Goal: Navigation & Orientation: Find specific page/section

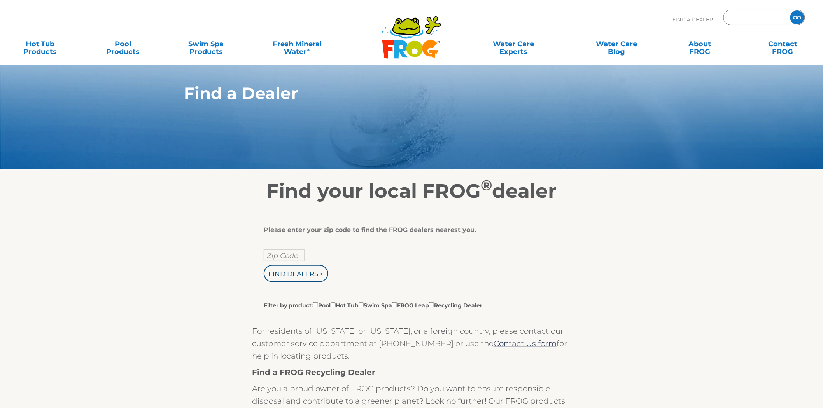
click at [747, 19] on input "Zip Code Form" at bounding box center [756, 17] width 53 height 11
type input "14009"
click at [790, 11] on input "GO" at bounding box center [797, 18] width 14 height 14
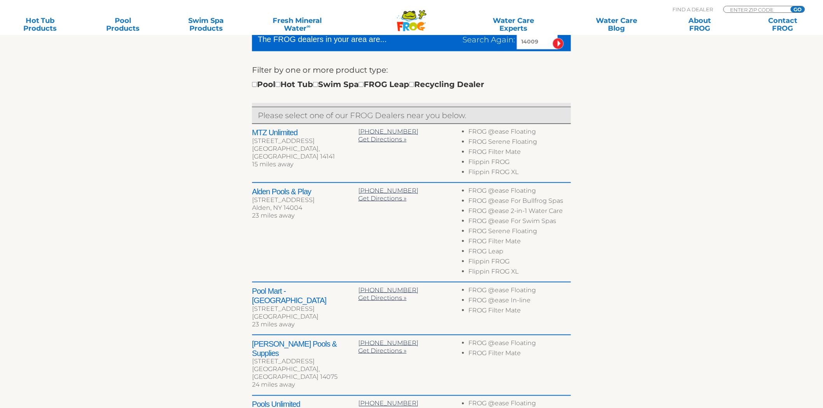
scroll to position [345, 0]
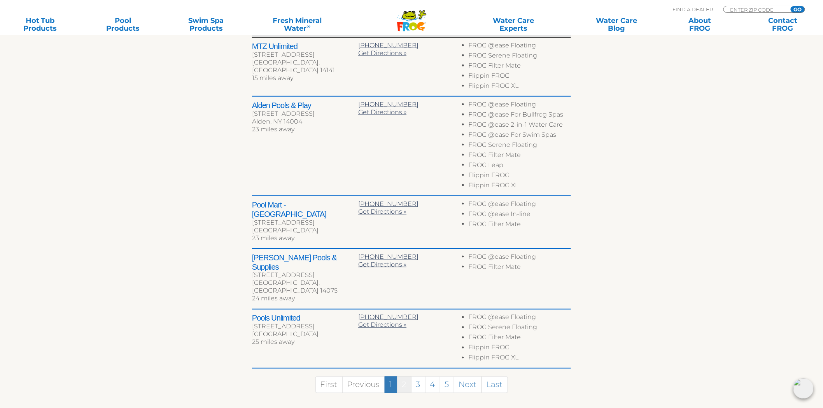
click at [400, 377] on link "2" at bounding box center [404, 385] width 14 height 17
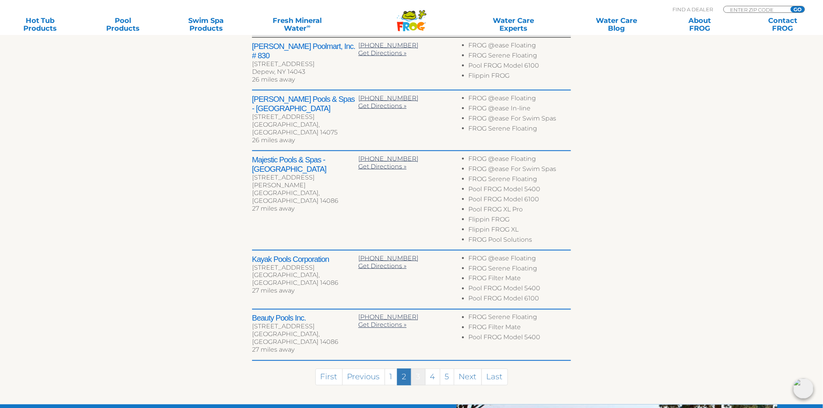
click at [419, 369] on link "3" at bounding box center [418, 377] width 14 height 17
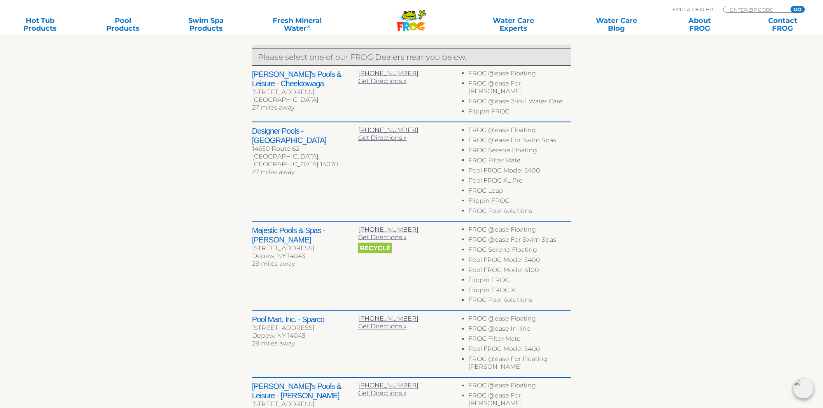
scroll to position [302, 0]
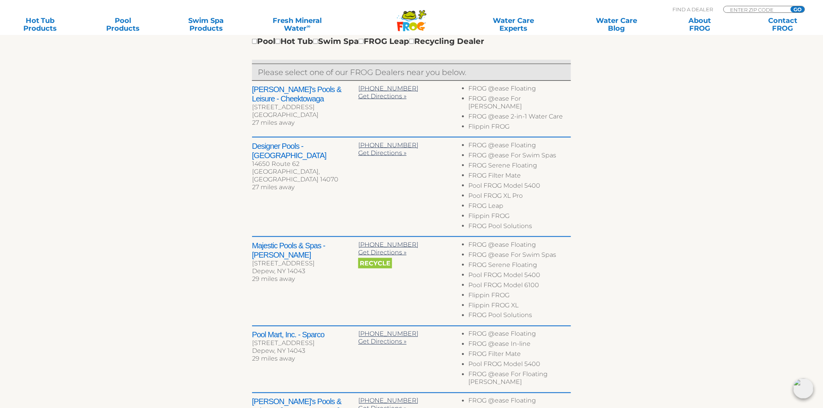
click at [261, 142] on h2 "Designer Pools - Gowanda" at bounding box center [305, 151] width 106 height 19
drag, startPoint x: 261, startPoint y: 140, endPoint x: 329, endPoint y: 142, distance: 68.5
click at [329, 142] on h2 "Designer Pools - Gowanda" at bounding box center [305, 151] width 106 height 19
copy h2 "Designer Pools - Gowanda"
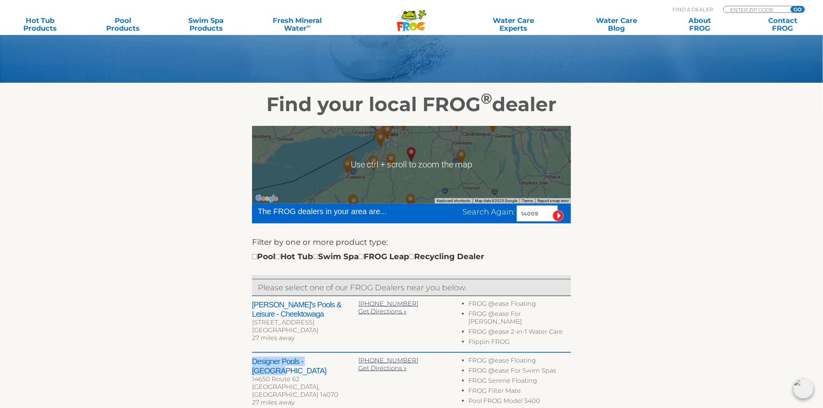
scroll to position [86, 0]
drag, startPoint x: 545, startPoint y: 218, endPoint x: 433, endPoint y: 213, distance: 112.5
click at [435, 213] on div "Search Again: 14009" at bounding box center [493, 214] width 157 height 16
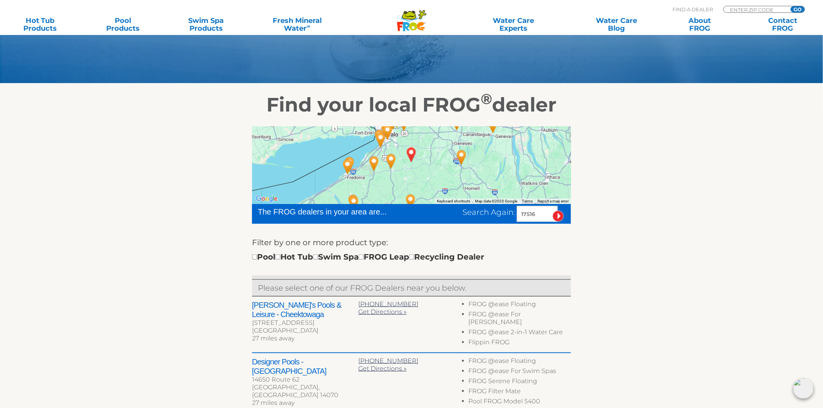
type input "17516"
click at [553, 211] on input "image" at bounding box center [558, 216] width 11 height 11
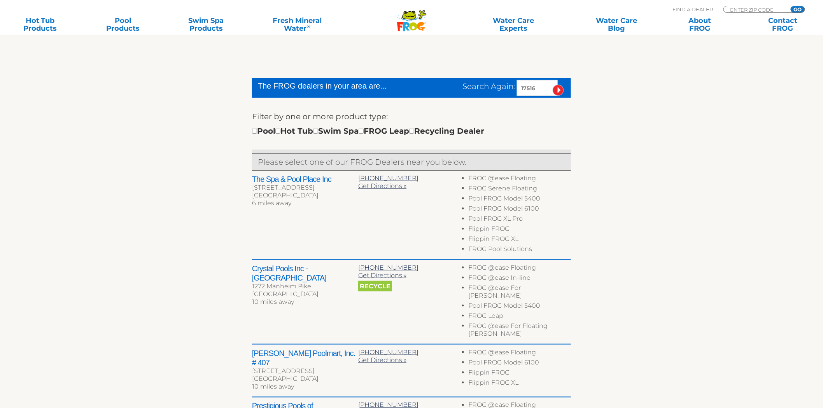
click at [255, 269] on h2 "Crystal Pools Inc - [GEOGRAPHIC_DATA]" at bounding box center [305, 273] width 106 height 19
click at [263, 270] on h2 "Crystal Pools Inc - [GEOGRAPHIC_DATA]" at bounding box center [305, 273] width 106 height 19
drag, startPoint x: 263, startPoint y: 270, endPoint x: 348, endPoint y: 268, distance: 84.4
click at [348, 268] on h2 "Crystal Pools Inc - Lancaster" at bounding box center [305, 273] width 106 height 19
copy div "Crystal Pools Inc - Lancaster"
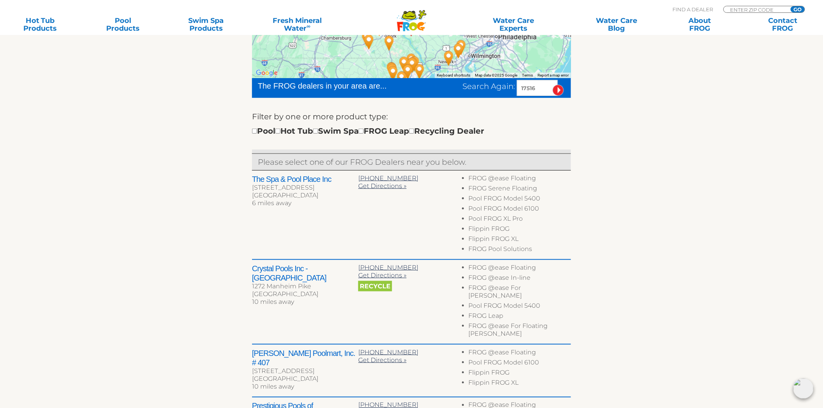
drag, startPoint x: 544, startPoint y: 87, endPoint x: 422, endPoint y: 82, distance: 121.5
click at [422, 82] on div "Search Again: 17516" at bounding box center [493, 88] width 157 height 16
type input "19116"
click at [553, 85] on input "image" at bounding box center [558, 90] width 11 height 11
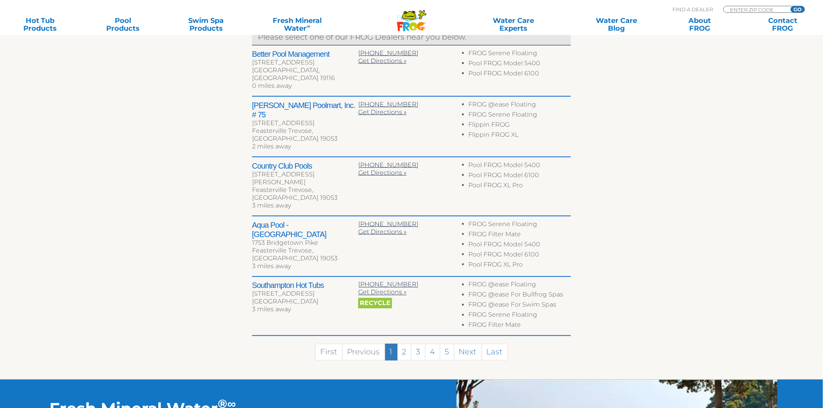
scroll to position [342, 0]
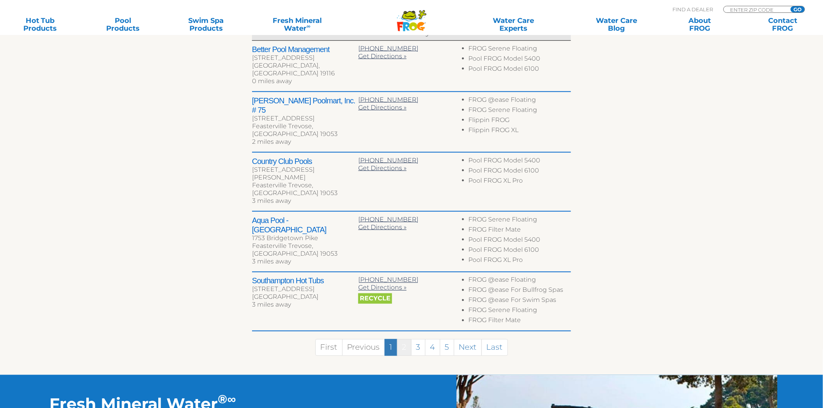
click at [405, 340] on link "2" at bounding box center [404, 348] width 14 height 17
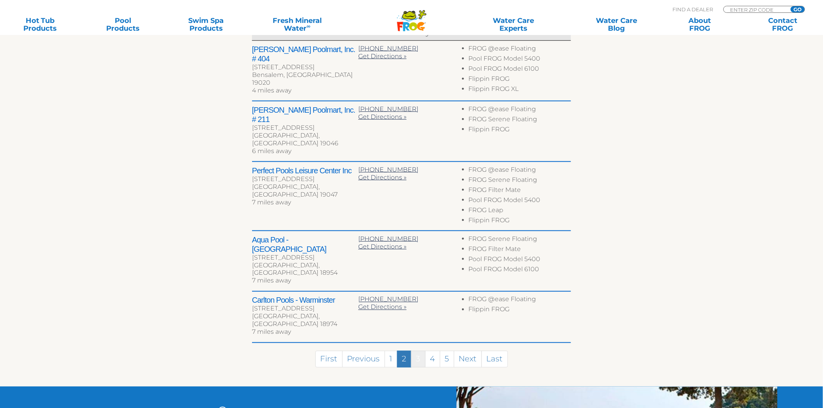
click at [417, 351] on link "3" at bounding box center [418, 359] width 14 height 17
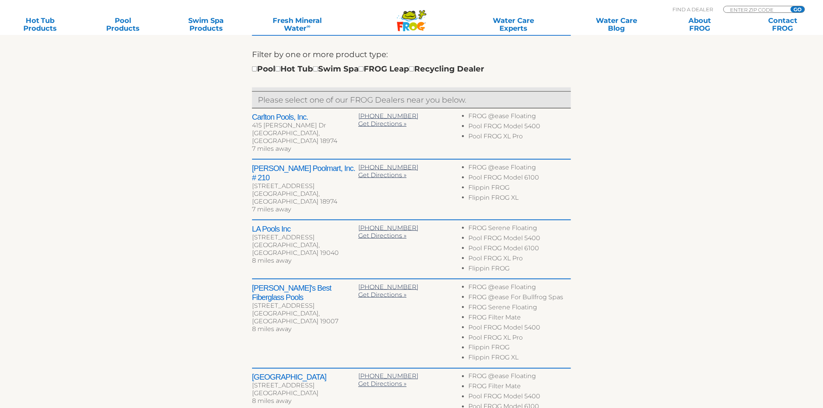
scroll to position [256, 0]
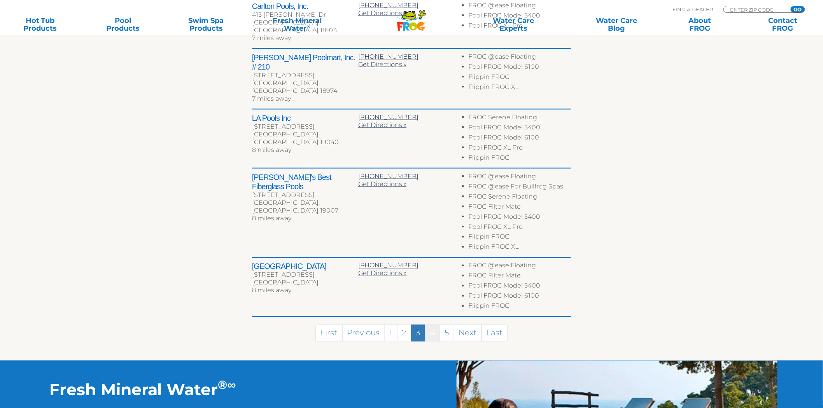
click at [428, 325] on link "4" at bounding box center [432, 333] width 15 height 17
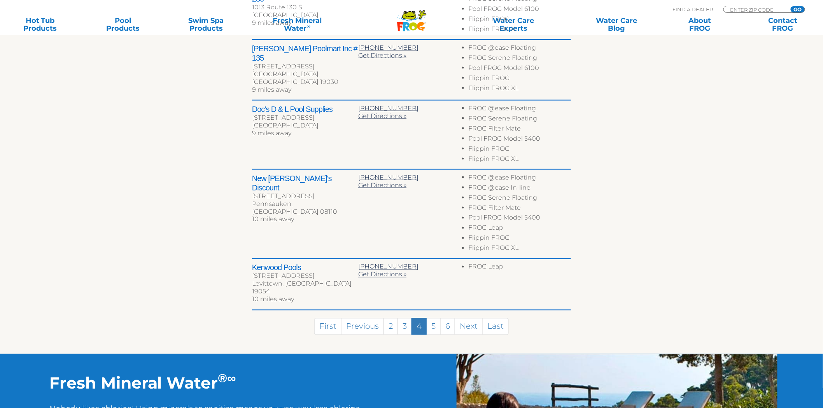
scroll to position [406, 0]
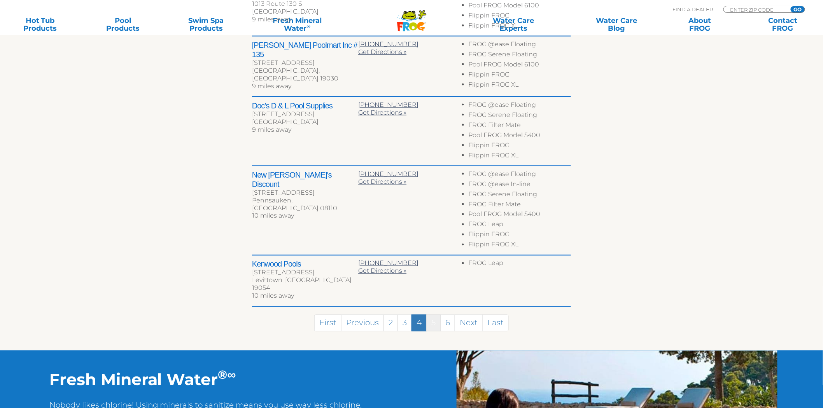
click at [428, 315] on link "5" at bounding box center [433, 323] width 14 height 17
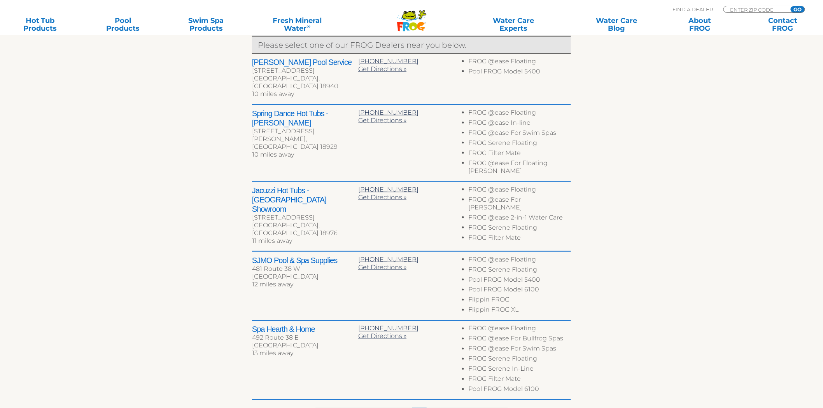
scroll to position [319, 0]
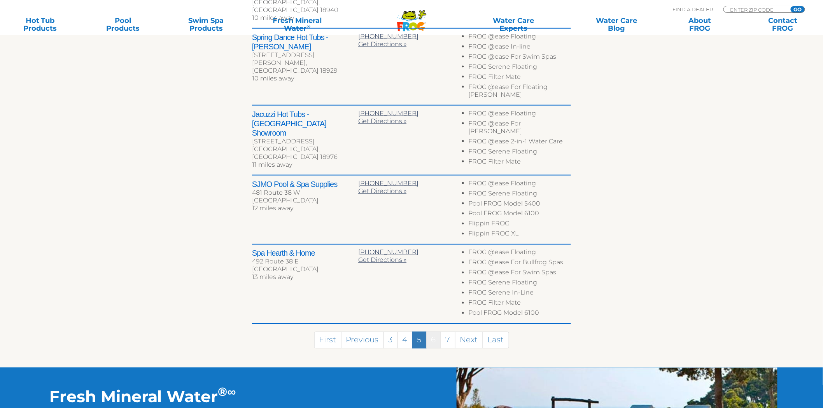
click at [428, 332] on link "6" at bounding box center [433, 340] width 15 height 17
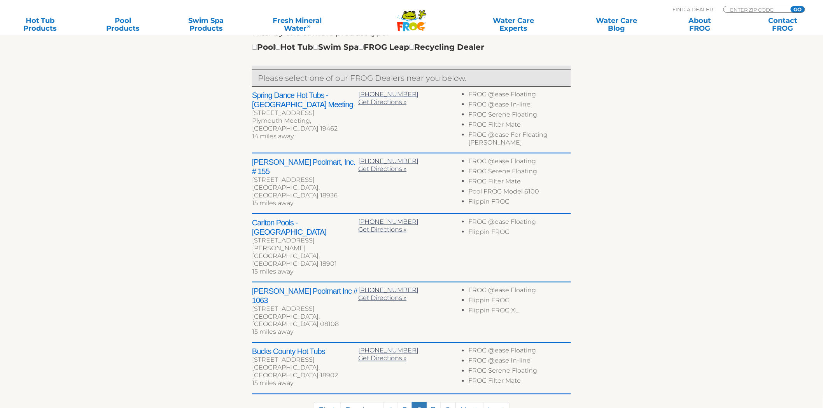
scroll to position [340, 0]
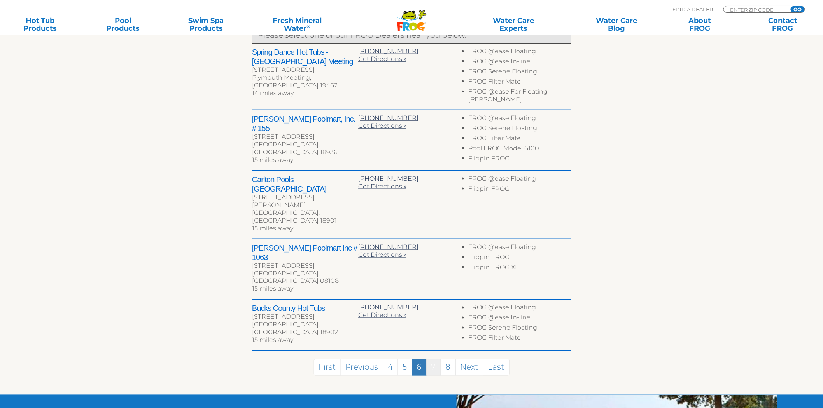
click at [427, 359] on link "7" at bounding box center [433, 367] width 15 height 17
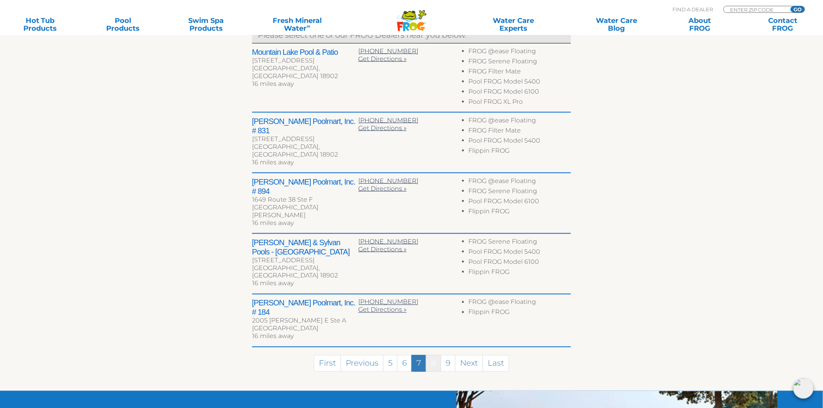
click at [427, 356] on link "8" at bounding box center [433, 364] width 15 height 17
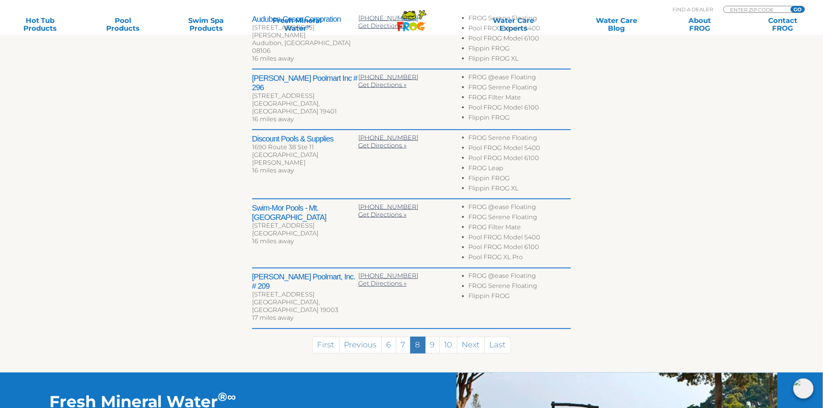
scroll to position [383, 0]
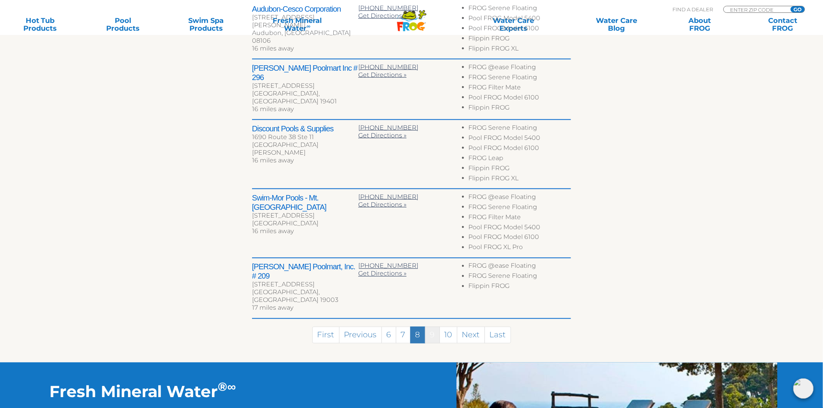
click at [427, 327] on link "9" at bounding box center [432, 335] width 15 height 17
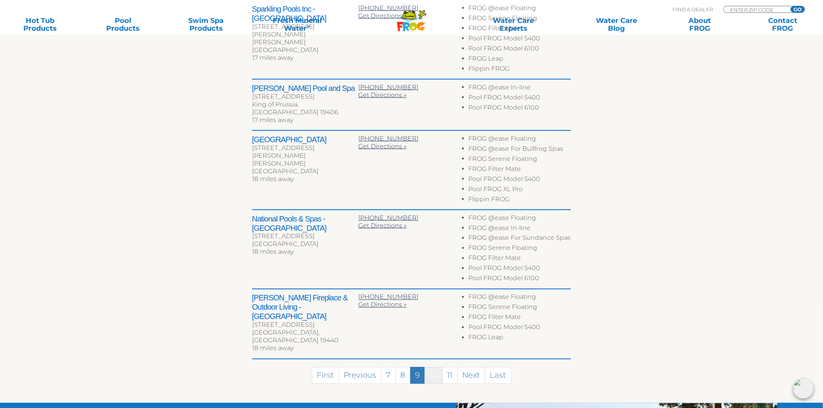
click at [431, 368] on link "10" at bounding box center [434, 376] width 18 height 17
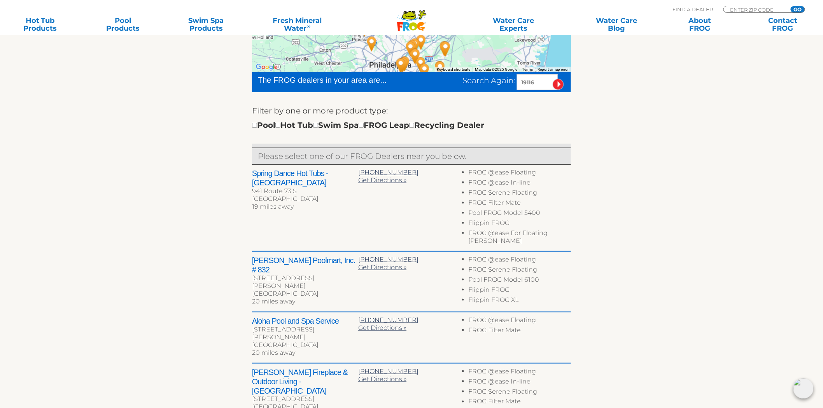
scroll to position [80, 0]
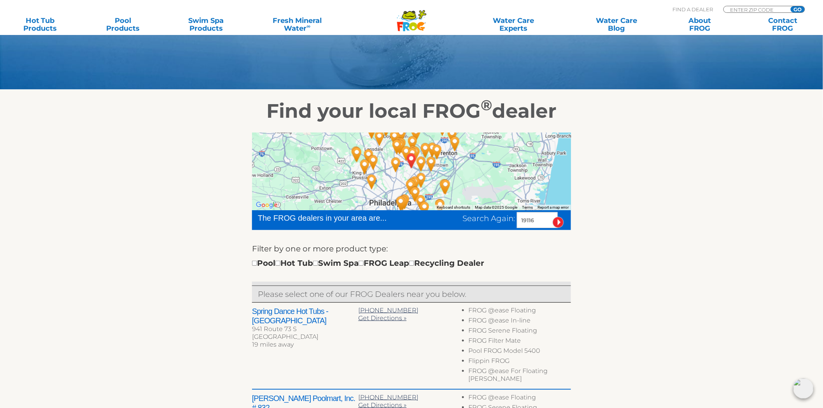
drag, startPoint x: 550, startPoint y: 220, endPoint x: 196, endPoint y: 244, distance: 354.8
type input "26753"
click at [553, 217] on input "image" at bounding box center [558, 222] width 11 height 11
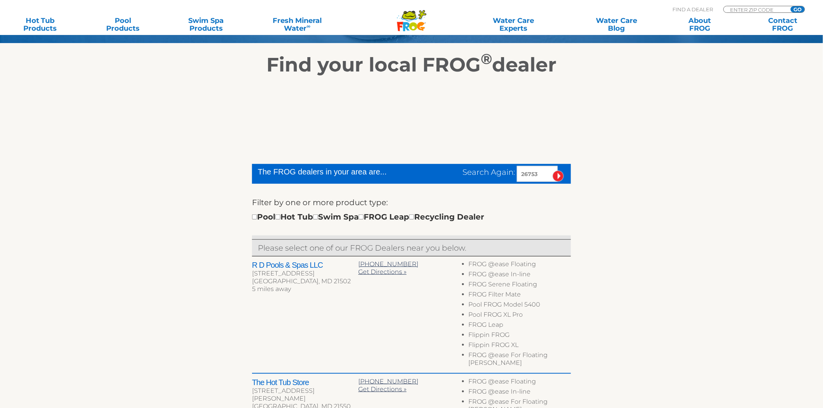
scroll to position [126, 0]
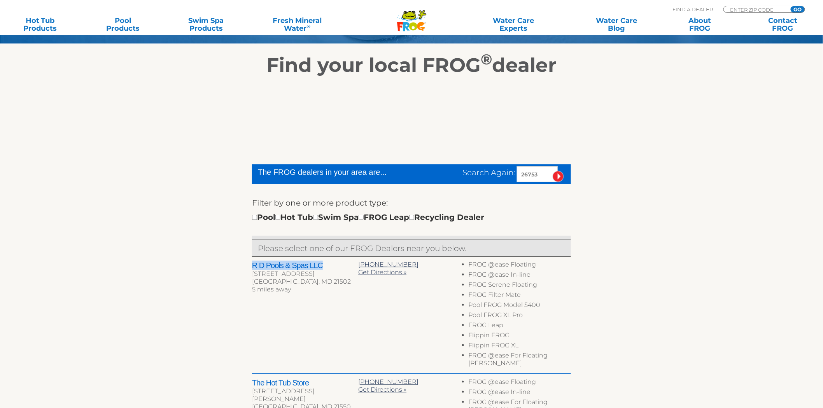
drag, startPoint x: 249, startPoint y: 266, endPoint x: 336, endPoint y: 265, distance: 87.1
click at [336, 265] on div "The FROG dealers in your area are... Search Again: 26753 Filter by one or more …" at bounding box center [411, 358] width 478 height 562
copy h2 "R D Pools & Spas LLC"
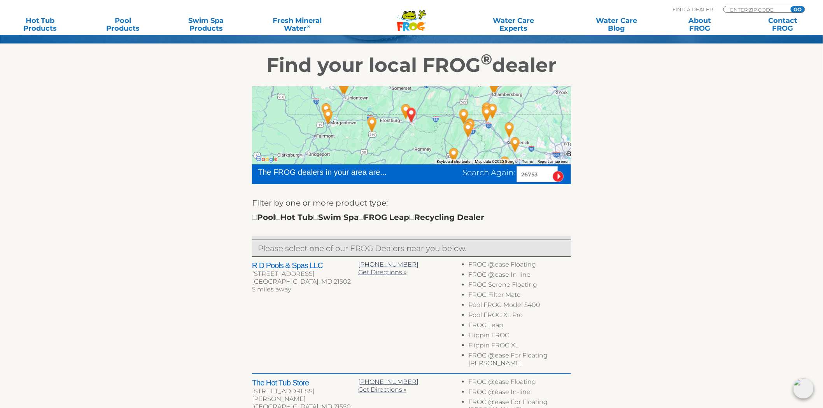
drag, startPoint x: 542, startPoint y: 174, endPoint x: 328, endPoint y: 191, distance: 214.6
click at [343, 189] on form "The FROG dealers in your area are... Search Again: 26753 Filter by one or more …" at bounding box center [411, 201] width 319 height 72
type input "60108"
click at [553, 171] on input "image" at bounding box center [558, 176] width 11 height 11
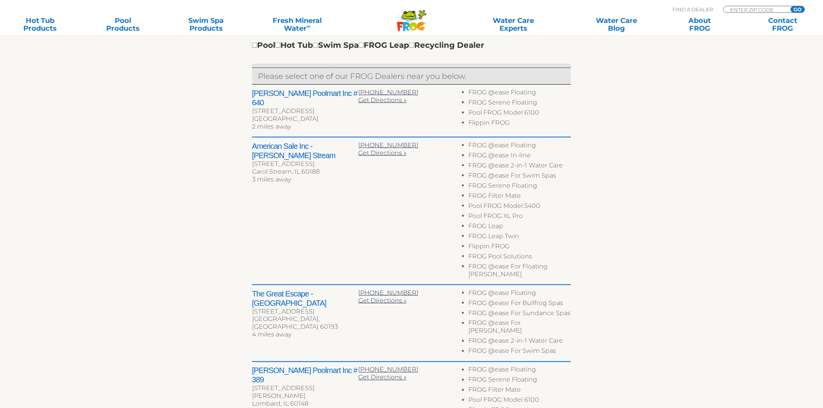
scroll to position [299, 0]
click at [257, 160] on div "[STREET_ADDRESS]" at bounding box center [305, 164] width 106 height 8
drag, startPoint x: 257, startPoint y: 145, endPoint x: 337, endPoint y: 142, distance: 79.4
click at [337, 142] on div "American Sale Inc - [PERSON_NAME] Stream [STREET_ADDRESS] 3 miles away" at bounding box center [305, 163] width 106 height 44
click at [256, 142] on h2 "American Sale Inc - [PERSON_NAME] Stream" at bounding box center [305, 150] width 106 height 19
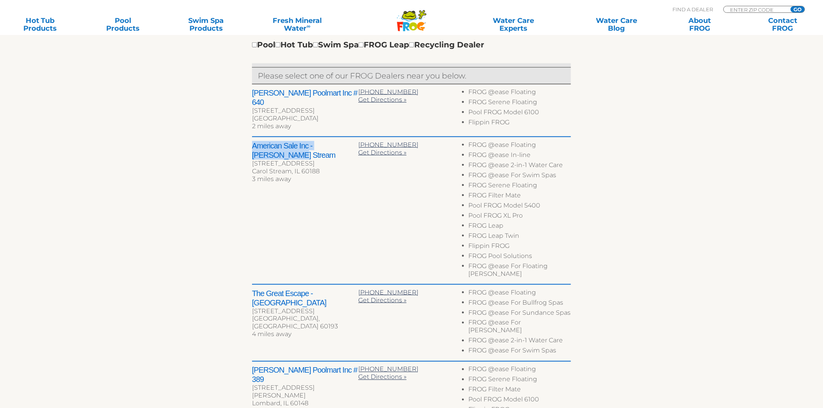
drag, startPoint x: 256, startPoint y: 142, endPoint x: 335, endPoint y: 145, distance: 79.1
click at [335, 145] on h2 "American Sale Inc - [PERSON_NAME] Stream" at bounding box center [305, 150] width 106 height 19
copy h2 "American Sale Inc - [PERSON_NAME] Stream"
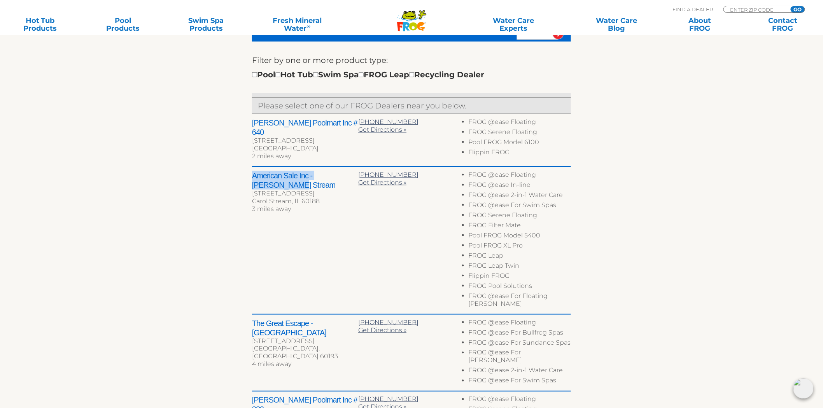
scroll to position [256, 0]
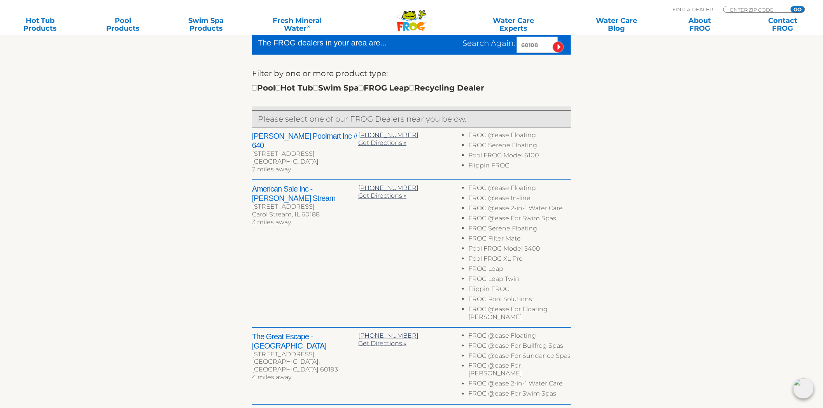
drag, startPoint x: 545, startPoint y: 44, endPoint x: 271, endPoint y: 61, distance: 275.1
click at [269, 63] on form "The FROG dealers in your area are... Search Again: 60108 Filter by one or more …" at bounding box center [411, 71] width 319 height 72
type input "37601"
click at [553, 42] on input "image" at bounding box center [558, 47] width 11 height 11
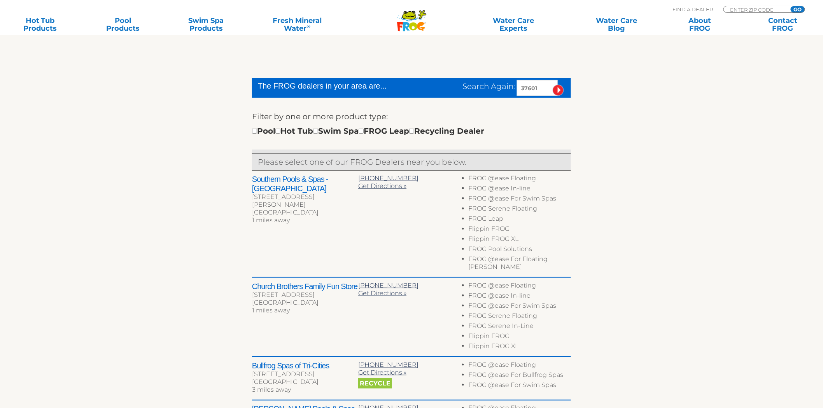
click at [255, 177] on h2 "Southern Pools & Spas - [GEOGRAPHIC_DATA]" at bounding box center [305, 184] width 106 height 19
drag, startPoint x: 255, startPoint y: 177, endPoint x: 274, endPoint y: 194, distance: 25.4
click at [274, 194] on div "Southern Pools & Spas - [GEOGRAPHIC_DATA] [STREET_ADDRESS][PERSON_NAME][PERSON_…" at bounding box center [305, 201] width 106 height 52
click at [257, 177] on h2 "Southern Pools & Spas - [GEOGRAPHIC_DATA]" at bounding box center [305, 184] width 106 height 19
drag, startPoint x: 257, startPoint y: 177, endPoint x: 265, endPoint y: 187, distance: 13.0
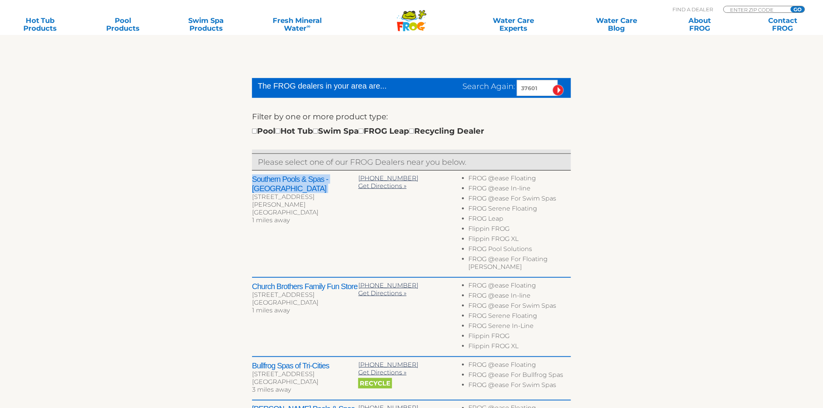
click at [265, 187] on h2 "Southern Pools & Spas - [GEOGRAPHIC_DATA]" at bounding box center [305, 184] width 106 height 19
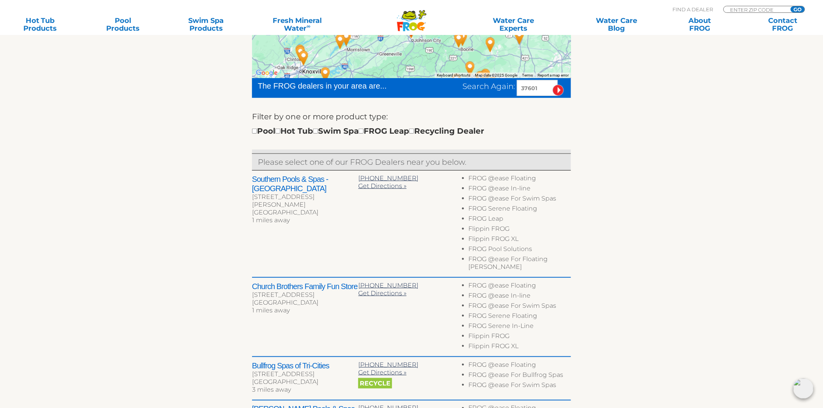
drag, startPoint x: 543, startPoint y: 87, endPoint x: 418, endPoint y: 104, distance: 125.6
click at [419, 104] on form "The FROG dealers in your area are... Search Again: 37601 Filter by one or more …" at bounding box center [411, 114] width 319 height 72
type input "15963"
click at [553, 85] on input "image" at bounding box center [558, 90] width 11 height 11
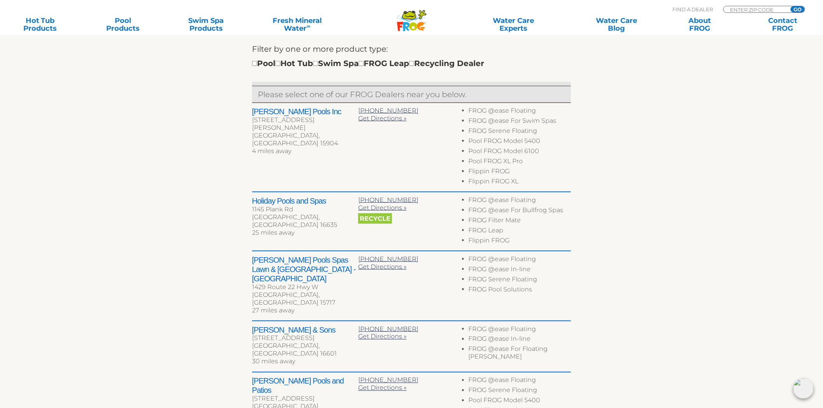
scroll to position [299, 0]
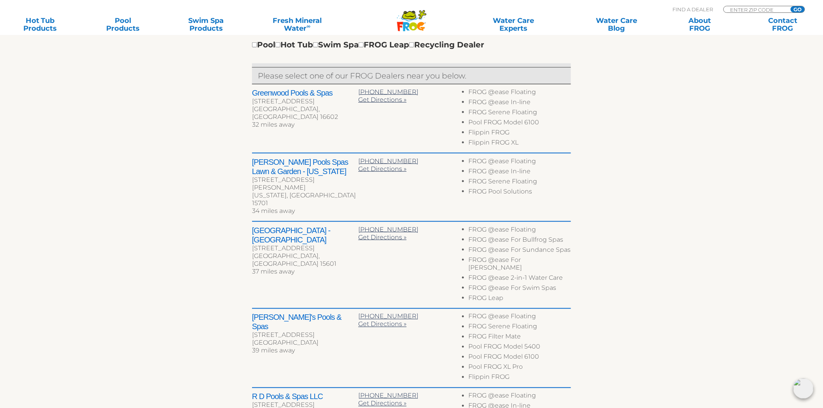
click at [253, 226] on h2 "Pool City Leisure Center - Greensburg" at bounding box center [305, 235] width 106 height 19
drag, startPoint x: 253, startPoint y: 211, endPoint x: 292, endPoint y: 225, distance: 41.0
click at [292, 226] on h2 "Pool City Leisure Center - Greensburg" at bounding box center [305, 235] width 106 height 19
copy div "Pool City Leisure Center - Greensburg"
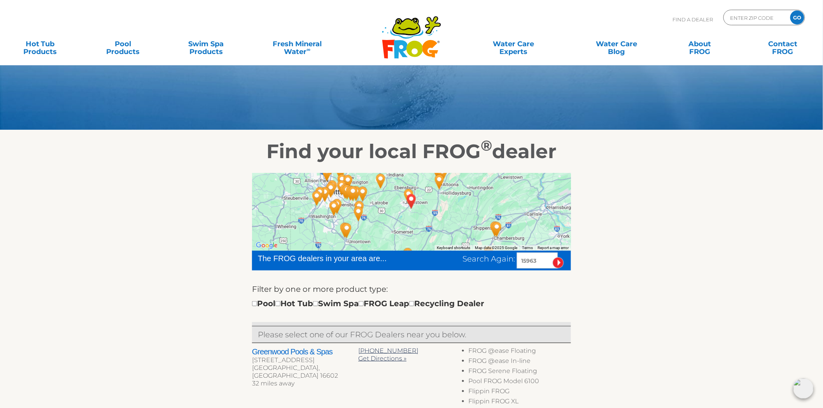
drag, startPoint x: 545, startPoint y: 261, endPoint x: 394, endPoint y: 266, distance: 151.0
click at [396, 266] on div "The FROG dealers in your area are... Search Again: 15963" at bounding box center [411, 261] width 319 height 20
type input "19518"
click at [553, 257] on input "image" at bounding box center [558, 262] width 11 height 11
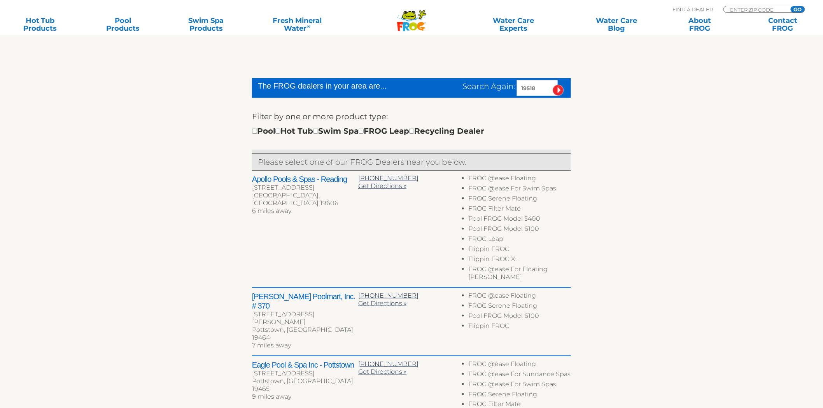
scroll to position [212, 0]
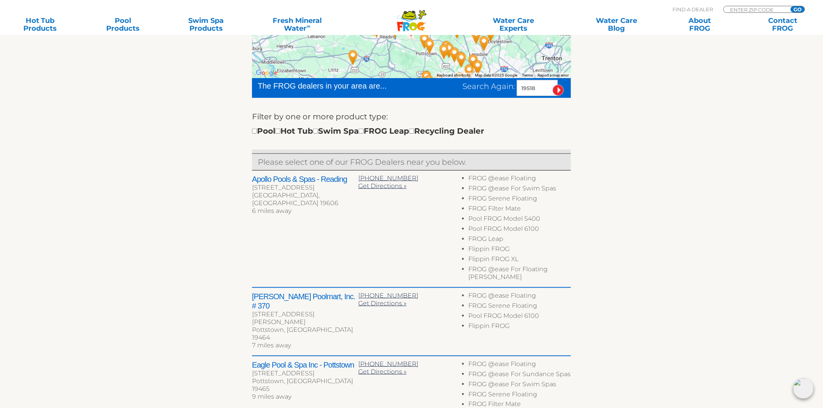
click at [257, 180] on h2 "Apollo Pools & Spas - Reading" at bounding box center [305, 179] width 106 height 9
drag, startPoint x: 257, startPoint y: 180, endPoint x: 317, endPoint y: 183, distance: 60.3
click at [317, 183] on h2 "Apollo Pools & Spas - Reading" at bounding box center [305, 179] width 106 height 9
click at [265, 177] on h2 "Apollo Pools & Spas - Reading" at bounding box center [305, 179] width 106 height 9
drag, startPoint x: 265, startPoint y: 177, endPoint x: 345, endPoint y: 177, distance: 79.4
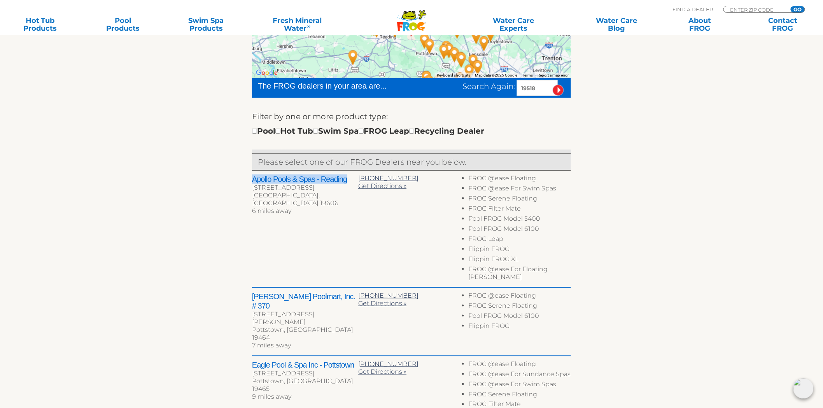
click at [345, 177] on h2 "Apollo Pools & Spas - Reading" at bounding box center [305, 179] width 106 height 9
